Goal: Task Accomplishment & Management: Complete application form

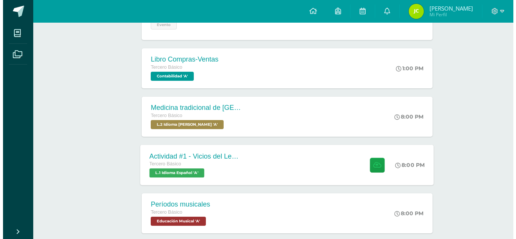
scroll to position [151, 0]
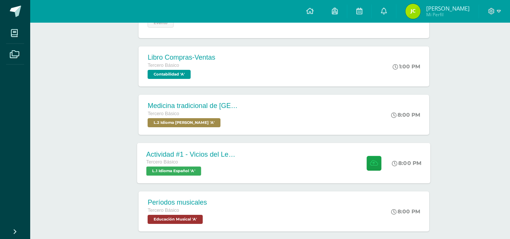
click at [302, 171] on div "Actividad #1 - Vicios del LenguaJe Tercero Básico L.1 Idioma Español 'A' 8:00 P…" at bounding box center [283, 163] width 293 height 40
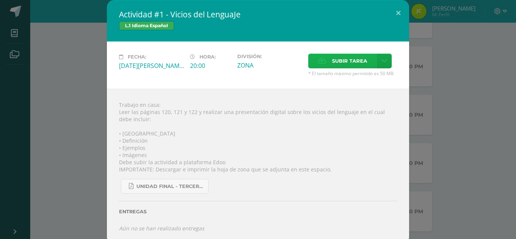
click at [350, 65] on span "Subir tarea" at bounding box center [349, 61] width 35 height 14
click at [0, 0] on input "Subir tarea" at bounding box center [0, 0] width 0 height 0
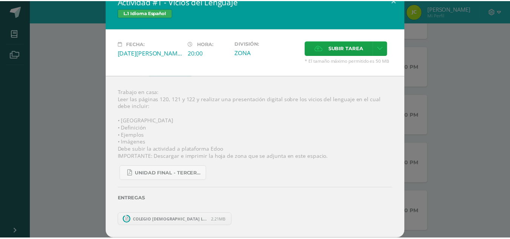
scroll to position [0, 0]
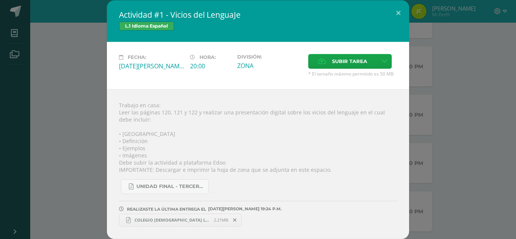
click at [160, 222] on span "COLEGIO CRISTIANO LA ESTRELLA.pptx" at bounding box center [172, 220] width 83 height 6
click at [432, 83] on div "Actividad #1 - Vicios del LenguaJe L.1 Idioma Español Fecha: Martes 12 de Agost…" at bounding box center [258, 119] width 510 height 239
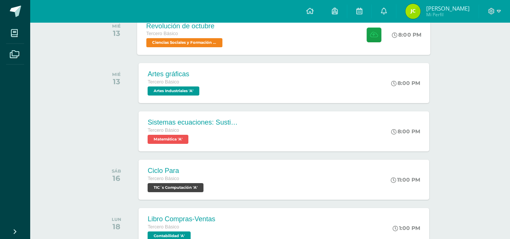
scroll to position [378, 0]
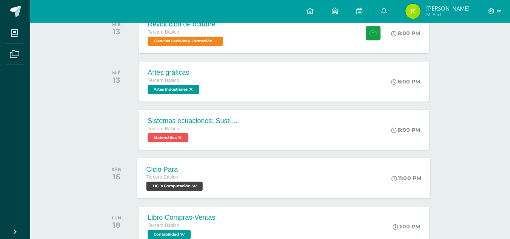
click at [279, 180] on div "Ciclo Para Tercero Básico TIC´s Computación 'A' 11:00 PM Ciclo Para TIC´s Compu…" at bounding box center [283, 178] width 293 height 40
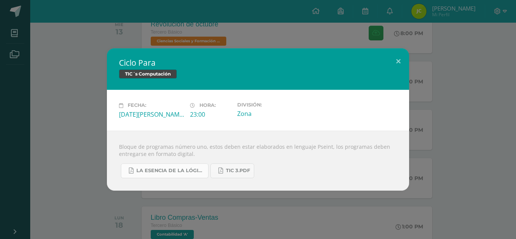
click at [203, 168] on span "La Esencia de la Lógica de Programación - Omar Trejos Buritica - 1ra Edición.pdf" at bounding box center [170, 171] width 68 height 6
click at [403, 58] on button at bounding box center [398, 61] width 22 height 26
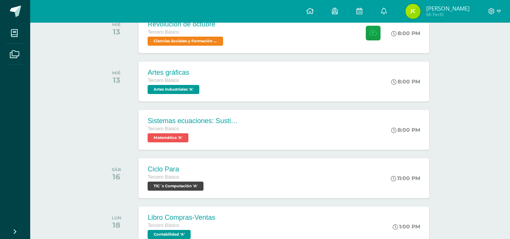
click at [502, 9] on div at bounding box center [494, 11] width 31 height 23
click at [495, 12] on span at bounding box center [494, 11] width 13 height 8
click at [487, 48] on span "Cerrar sesión" at bounding box center [475, 51] width 34 height 7
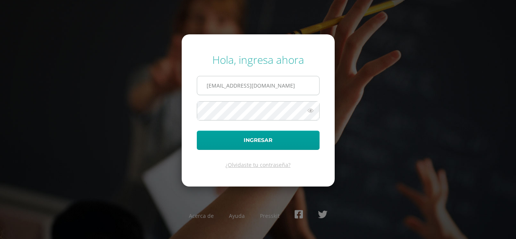
click at [216, 84] on input "866@laestrella.edu.gt" at bounding box center [258, 85] width 122 height 19
click at [212, 86] on input "866@laestrella.edu.gt" at bounding box center [258, 85] width 122 height 19
click at [217, 86] on input "866@laestrella.edu.gt" at bounding box center [258, 85] width 122 height 19
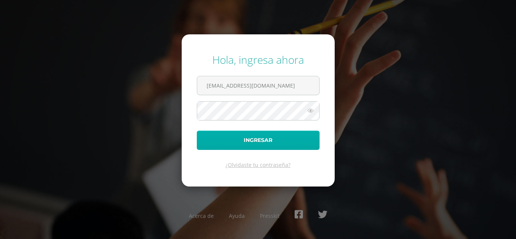
type input "775@laestrella.edu.gt"
click at [235, 140] on button "Ingresar" at bounding box center [258, 140] width 123 height 19
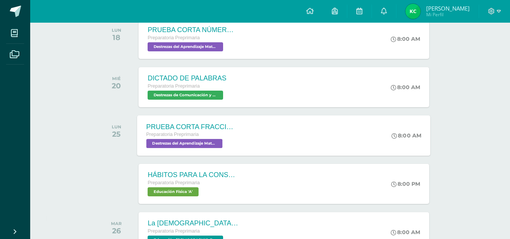
scroll to position [340, 0]
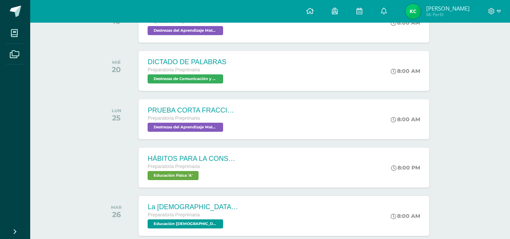
click at [495, 16] on div at bounding box center [494, 11] width 31 height 23
click at [495, 12] on span at bounding box center [494, 11] width 13 height 8
click at [482, 54] on span "Cerrar sesión" at bounding box center [475, 51] width 34 height 7
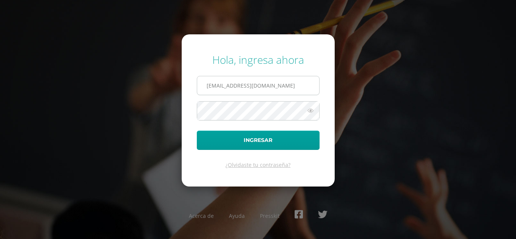
click at [215, 83] on input "775@laestrella.edu.gt" at bounding box center [258, 85] width 122 height 19
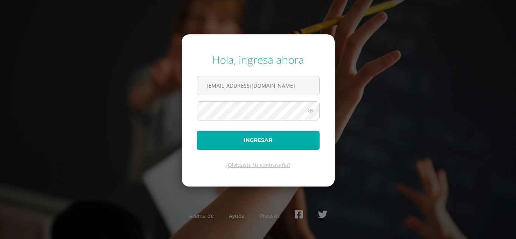
type input "816@laestrella.edu.gt"
drag, startPoint x: 273, startPoint y: 137, endPoint x: 274, endPoint y: 142, distance: 5.0
click at [273, 137] on button "Ingresar" at bounding box center [258, 140] width 123 height 19
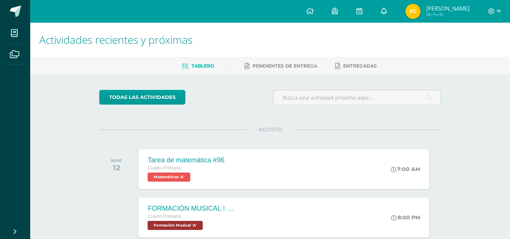
click at [396, 11] on link at bounding box center [384, 11] width 24 height 23
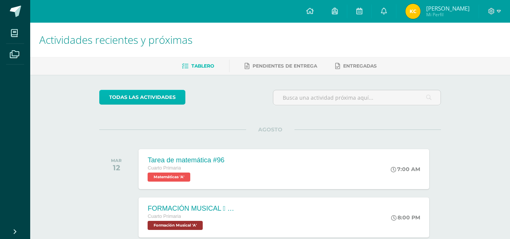
click at [167, 94] on link "todas las Actividades" at bounding box center [142, 97] width 86 height 15
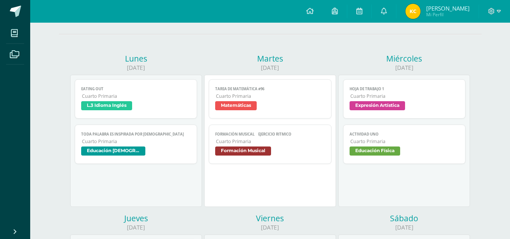
scroll to position [76, 0]
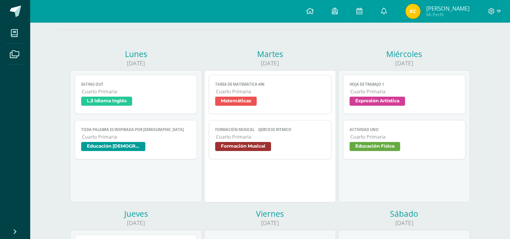
click at [157, 104] on span "L.3 Idioma Inglés" at bounding box center [136, 102] width 110 height 11
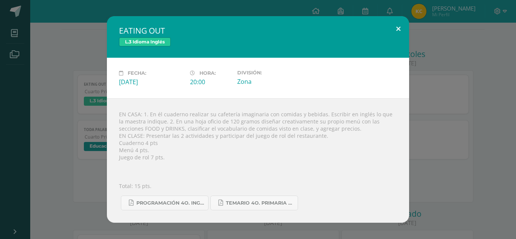
click at [400, 29] on button at bounding box center [398, 29] width 22 height 26
